Goal: Task Accomplishment & Management: Use online tool/utility

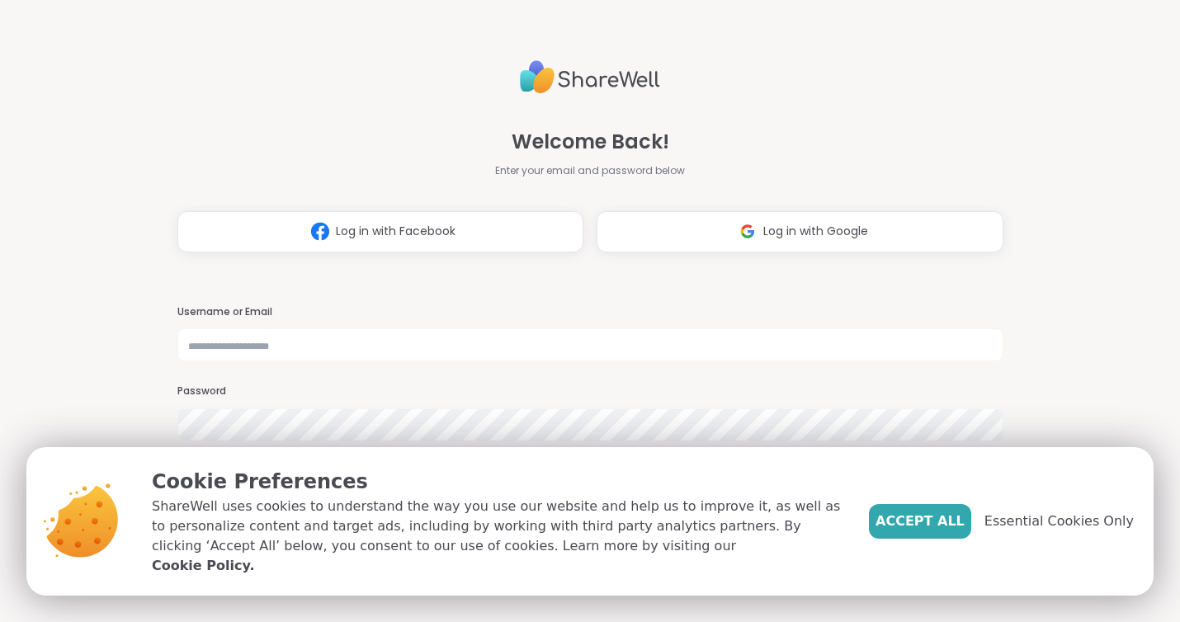
click at [625, 363] on div "Username or Email Password Forgot Password?" at bounding box center [590, 382] width 826 height 155
click at [625, 355] on input "text" at bounding box center [590, 345] width 826 height 33
type input "**********"
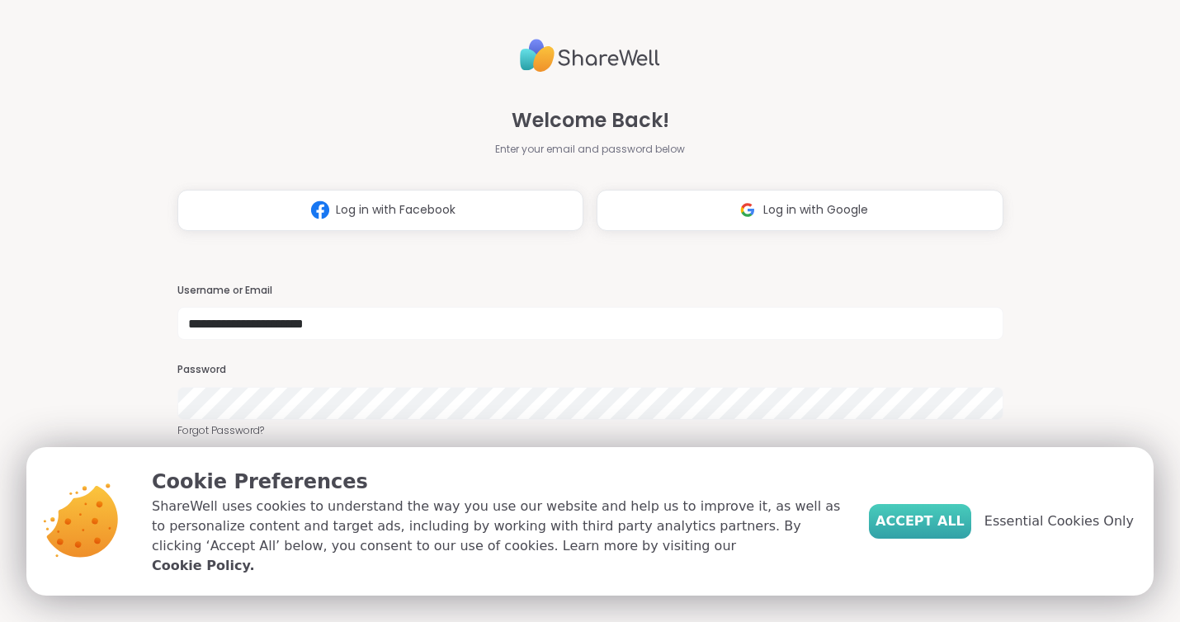
click at [946, 539] on button "Accept All" at bounding box center [920, 521] width 102 height 35
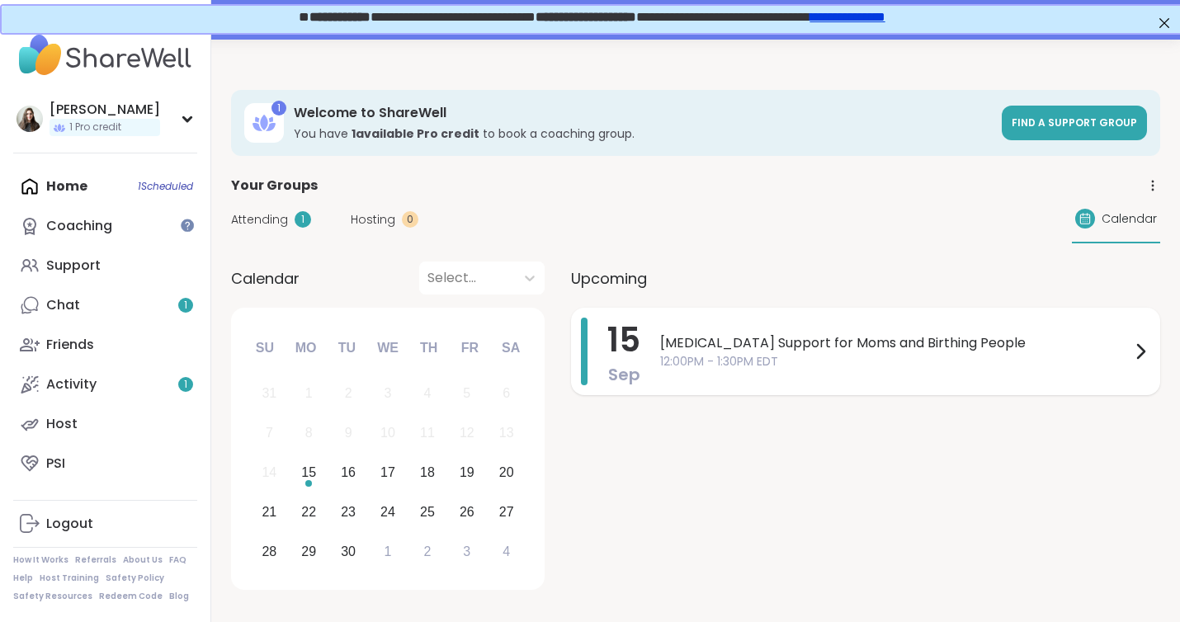
click at [837, 356] on span "12:00PM - 1:30PM EDT" at bounding box center [895, 361] width 471 height 17
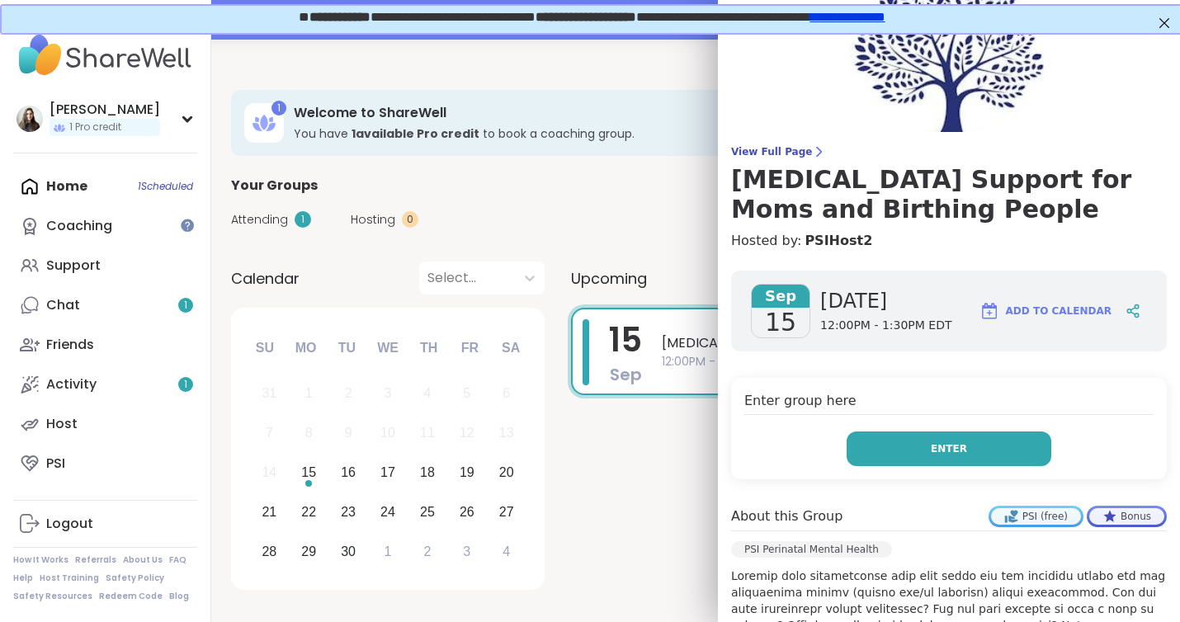
click at [914, 439] on button "Enter" at bounding box center [949, 449] width 205 height 35
